Goal: Information Seeking & Learning: Learn about a topic

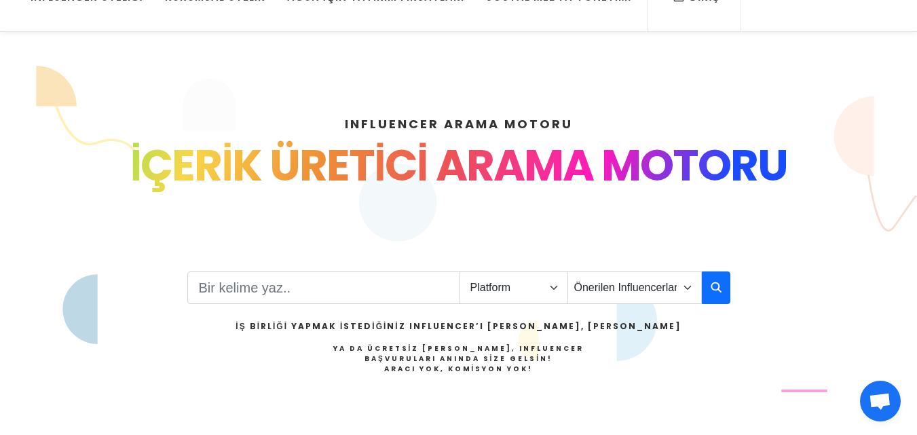
scroll to position [204, 0]
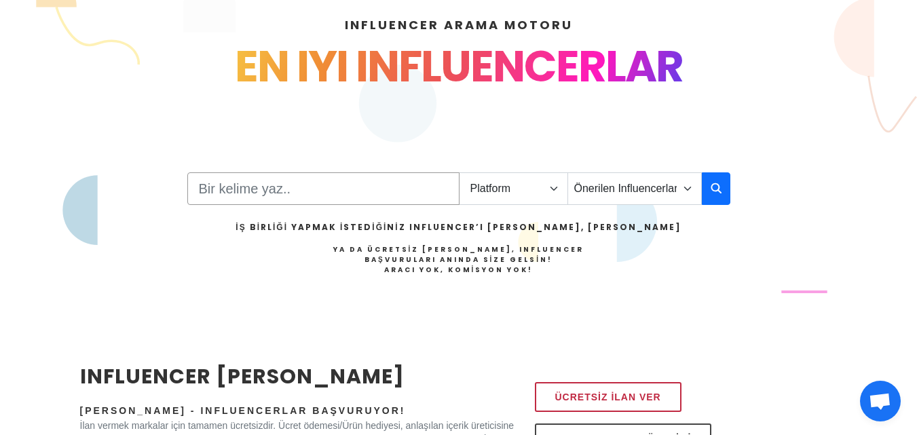
click at [247, 183] on input "Search" at bounding box center [323, 188] width 272 height 33
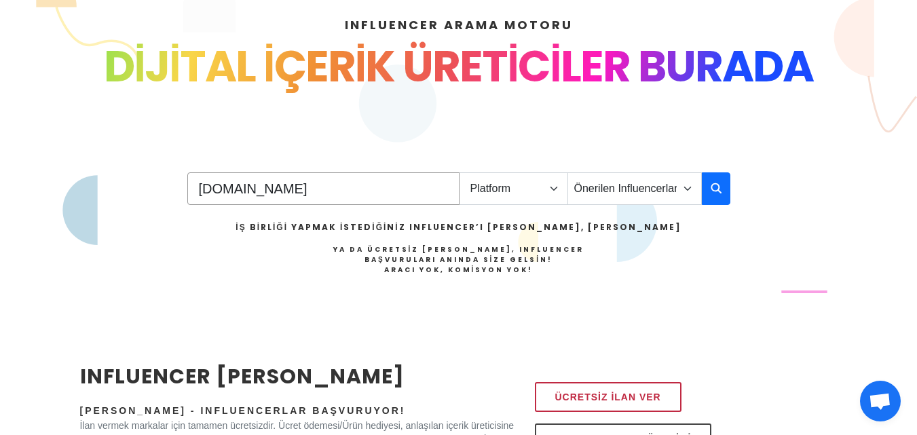
type input "yakay.la"
click at [533, 188] on select "Platform Instagram Facebook Youtube Tiktok Twitter Twitch" at bounding box center [513, 188] width 109 height 33
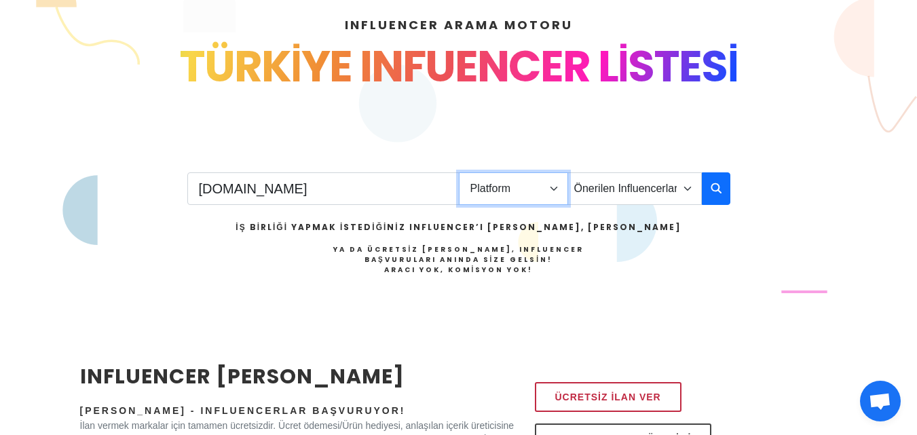
select select "1"
click at [459, 172] on select "Platform Instagram Facebook Youtube Tiktok Twitter Twitch" at bounding box center [513, 188] width 109 height 33
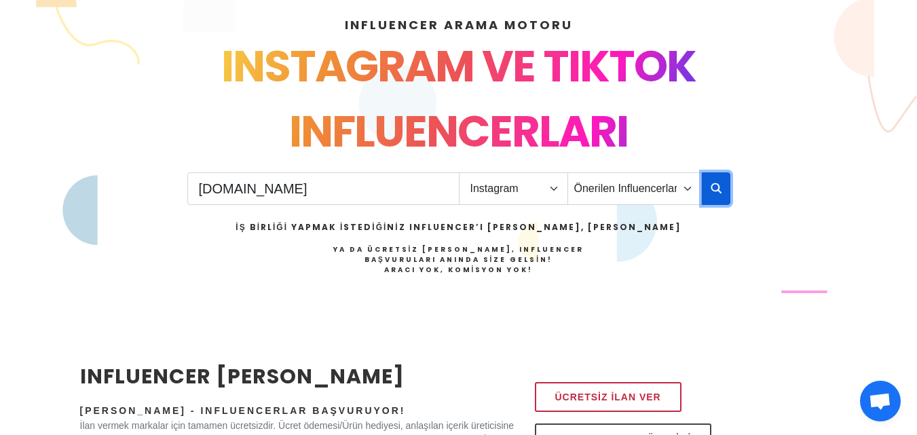
click at [711, 191] on icon "button" at bounding box center [716, 188] width 11 height 16
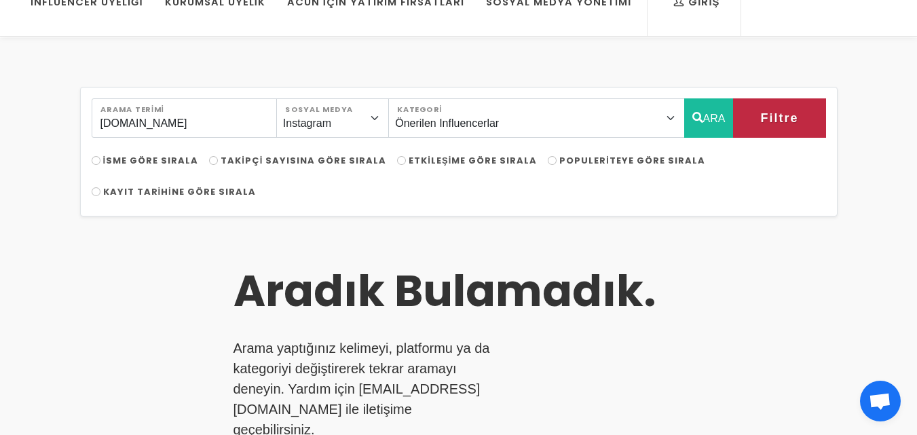
scroll to position [68, 0]
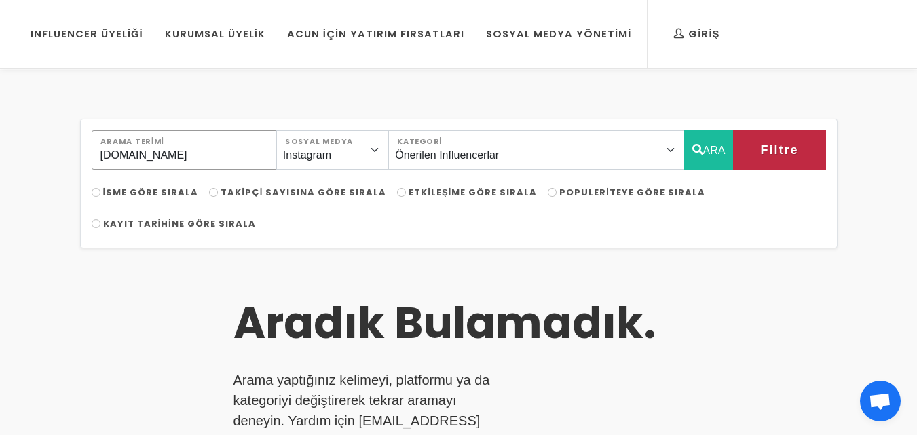
drag, startPoint x: 129, startPoint y: 160, endPoint x: 79, endPoint y: 156, distance: 50.4
type input "fırsatı yakala"
click at [704, 149] on button "ARA" at bounding box center [709, 149] width 50 height 39
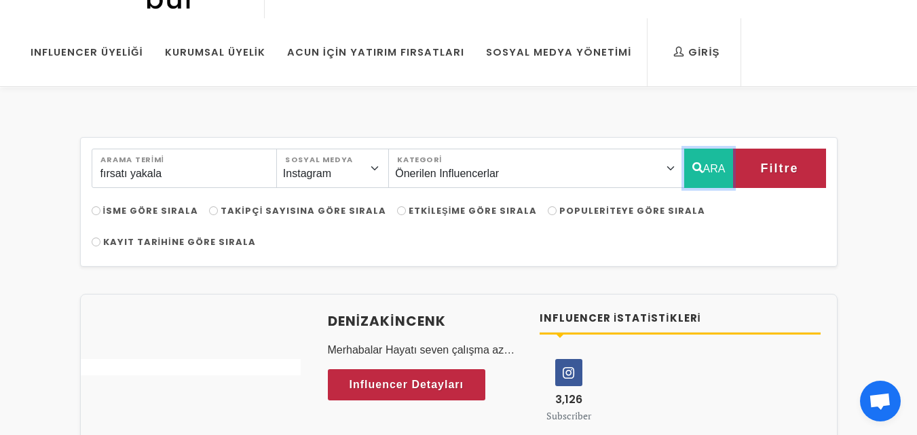
scroll to position [0, 0]
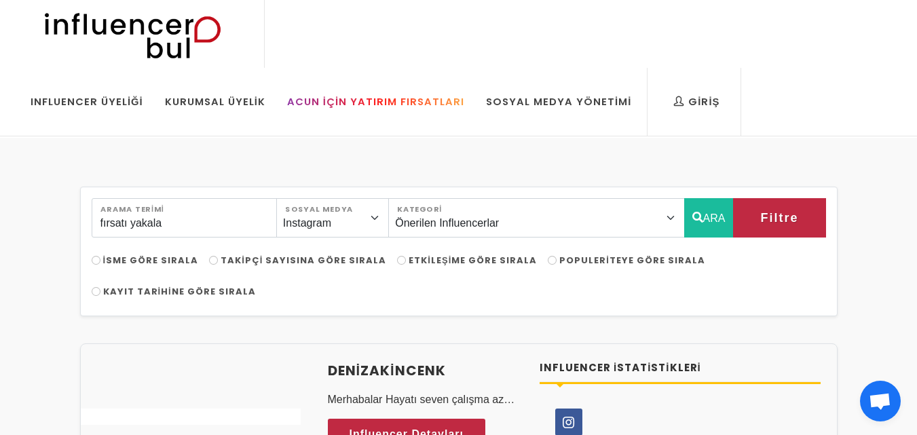
click at [464, 94] on div "Acun İçin Yatırım Fırsatları" at bounding box center [375, 101] width 177 height 15
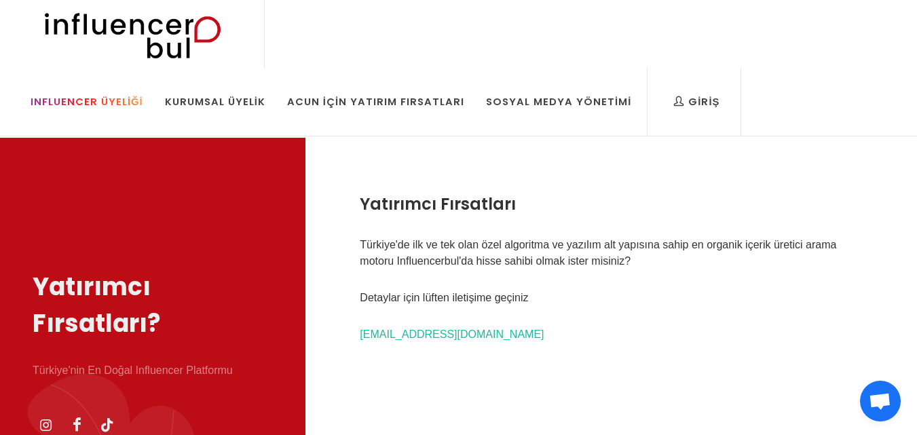
click at [143, 94] on div "Influencer Üyeliği" at bounding box center [87, 101] width 113 height 15
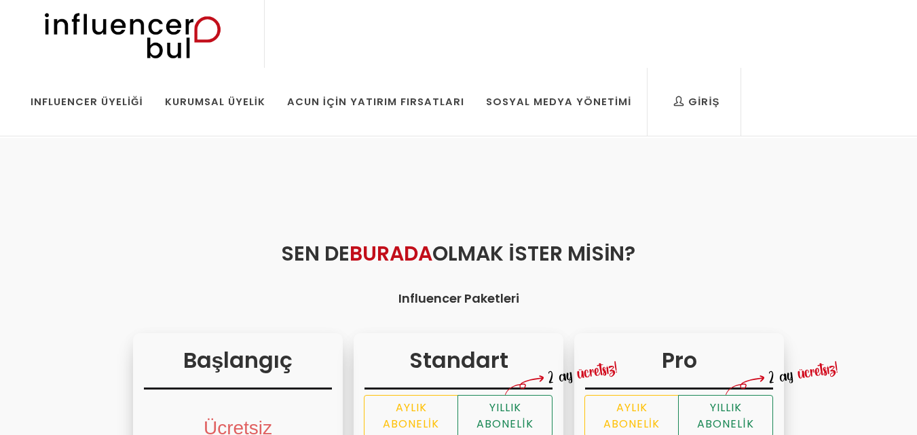
click at [111, 19] on img at bounding box center [131, 34] width 223 height 68
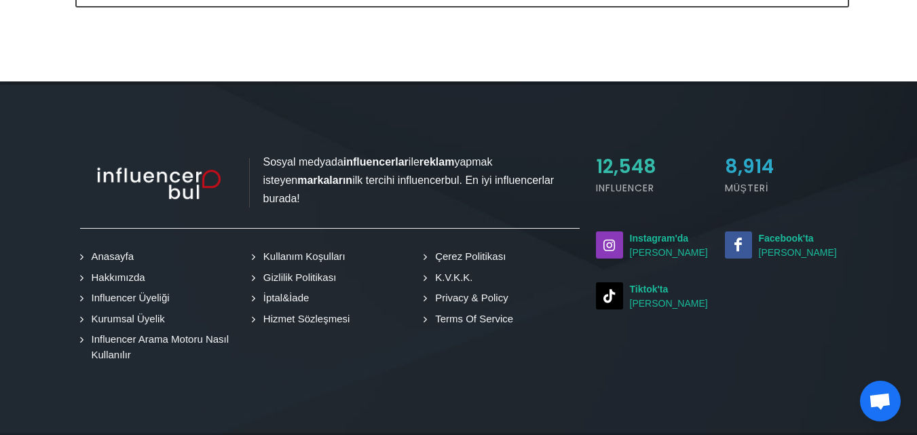
scroll to position [1426, 0]
